Goal: Obtain resource: Obtain resource

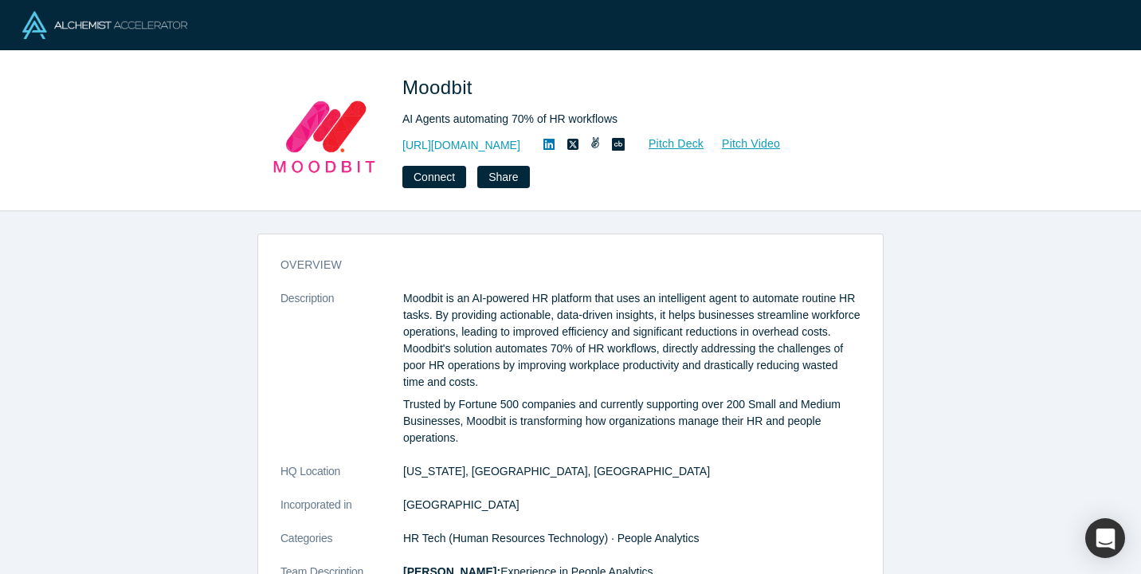
scroll to position [49, 0]
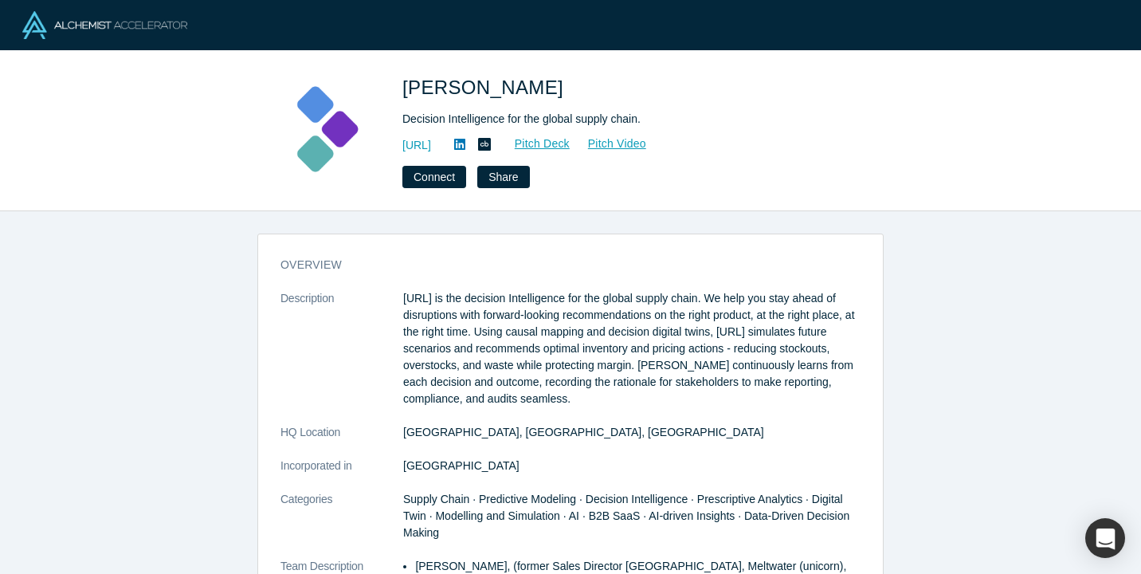
click at [613, 391] on p "[URL] is the decision Intelligence for the global supply chain. We help you sta…" at bounding box center [631, 348] width 457 height 117
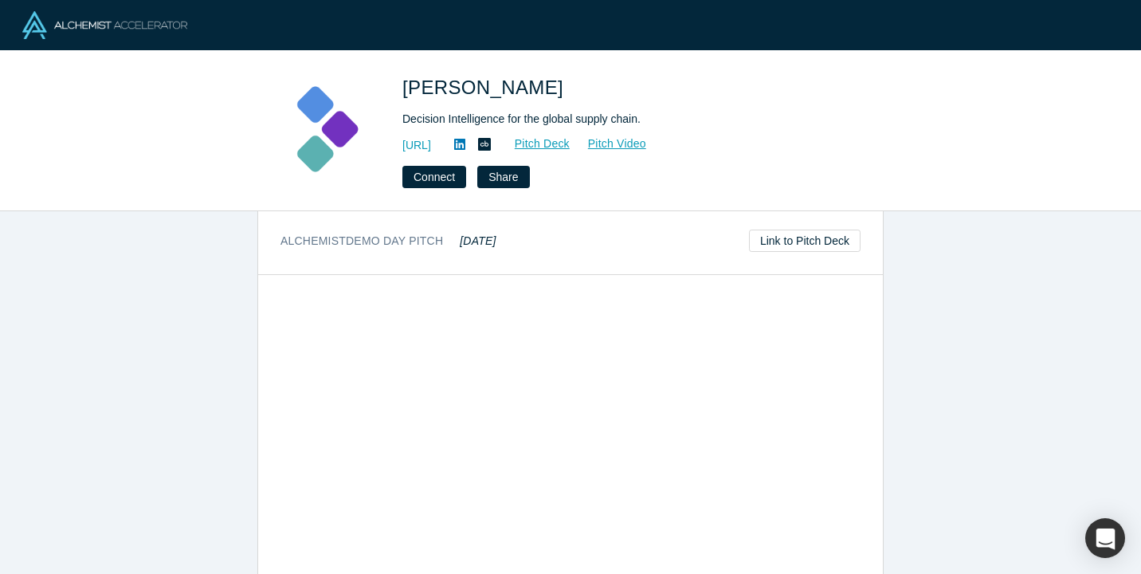
scroll to position [896, 0]
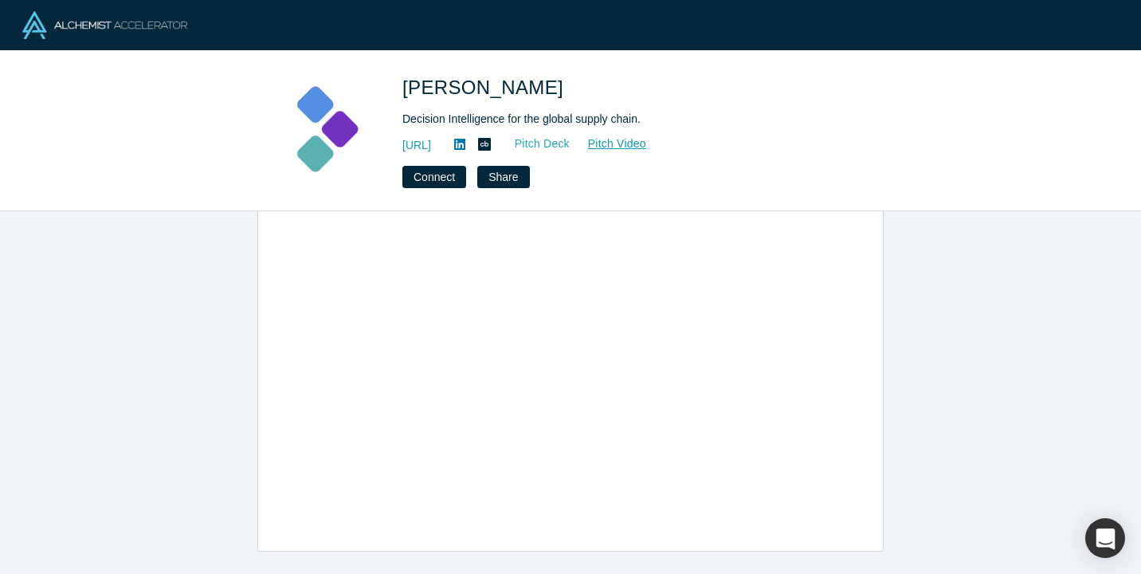
click at [571, 144] on link "Pitch Deck" at bounding box center [533, 144] width 73 height 18
